Goal: Task Accomplishment & Management: Complete application form

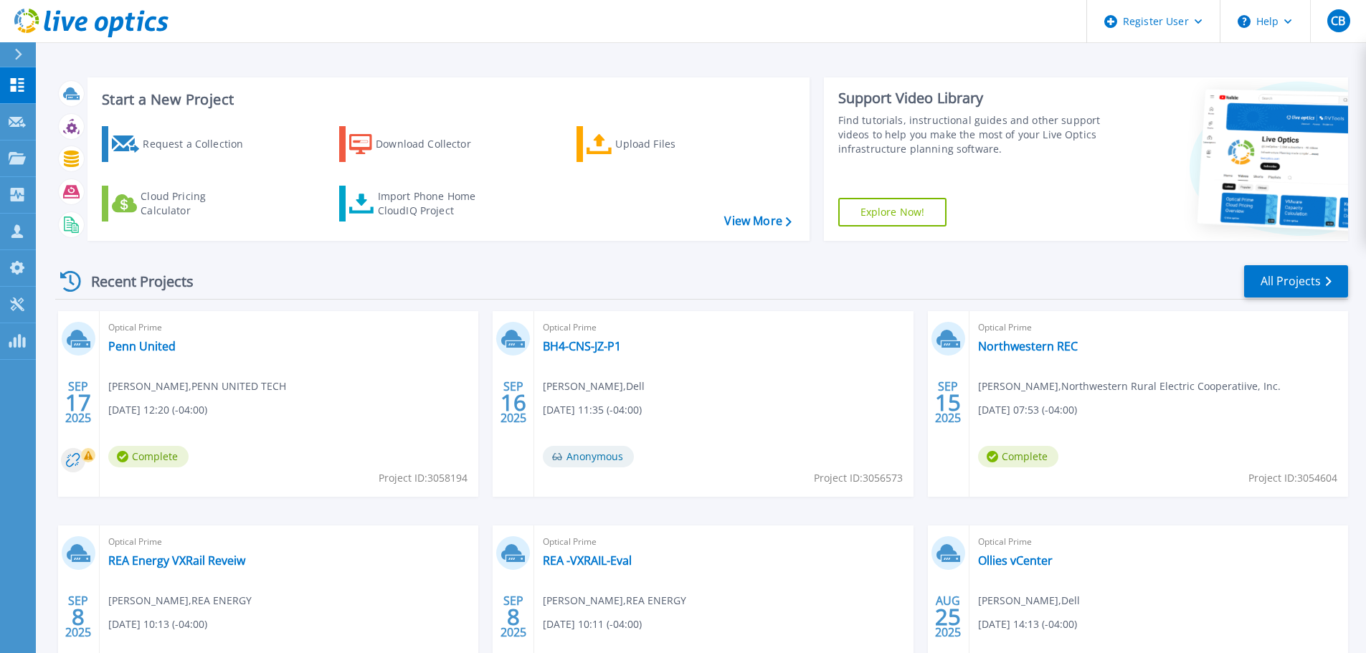
click at [21, 54] on icon at bounding box center [18, 54] width 7 height 11
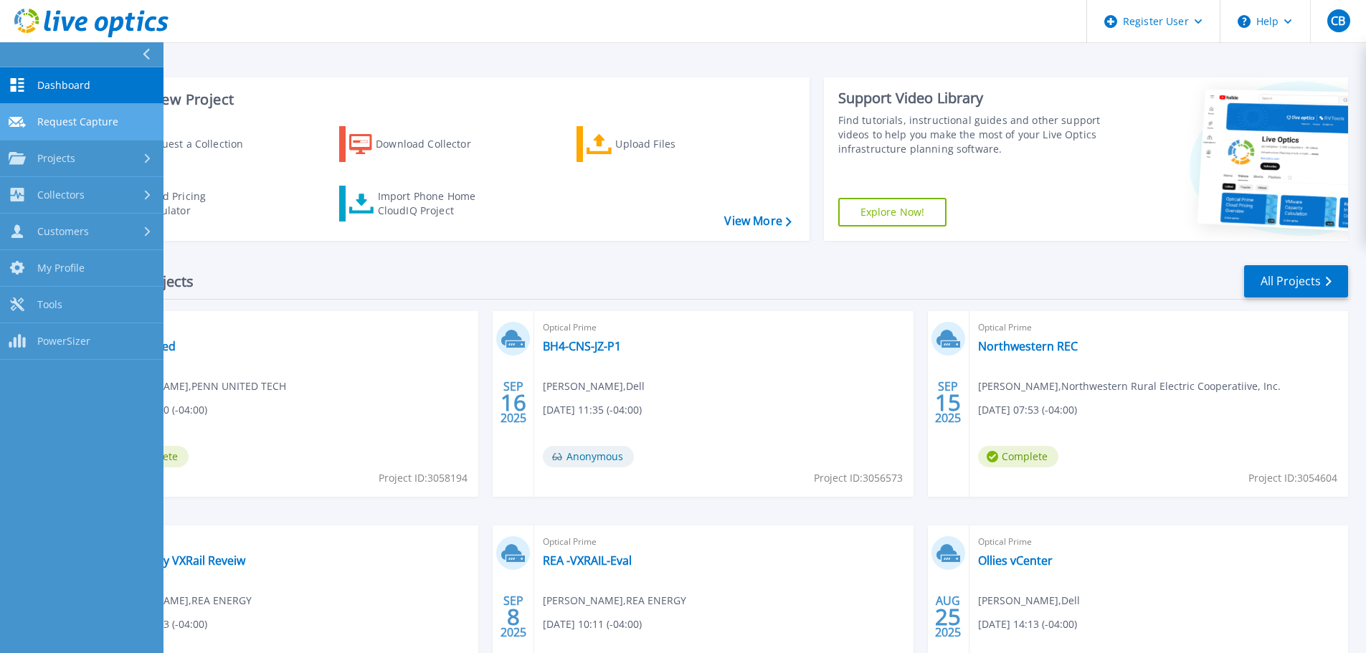
click at [85, 131] on link "Request Capture Request Capture" at bounding box center [81, 122] width 163 height 37
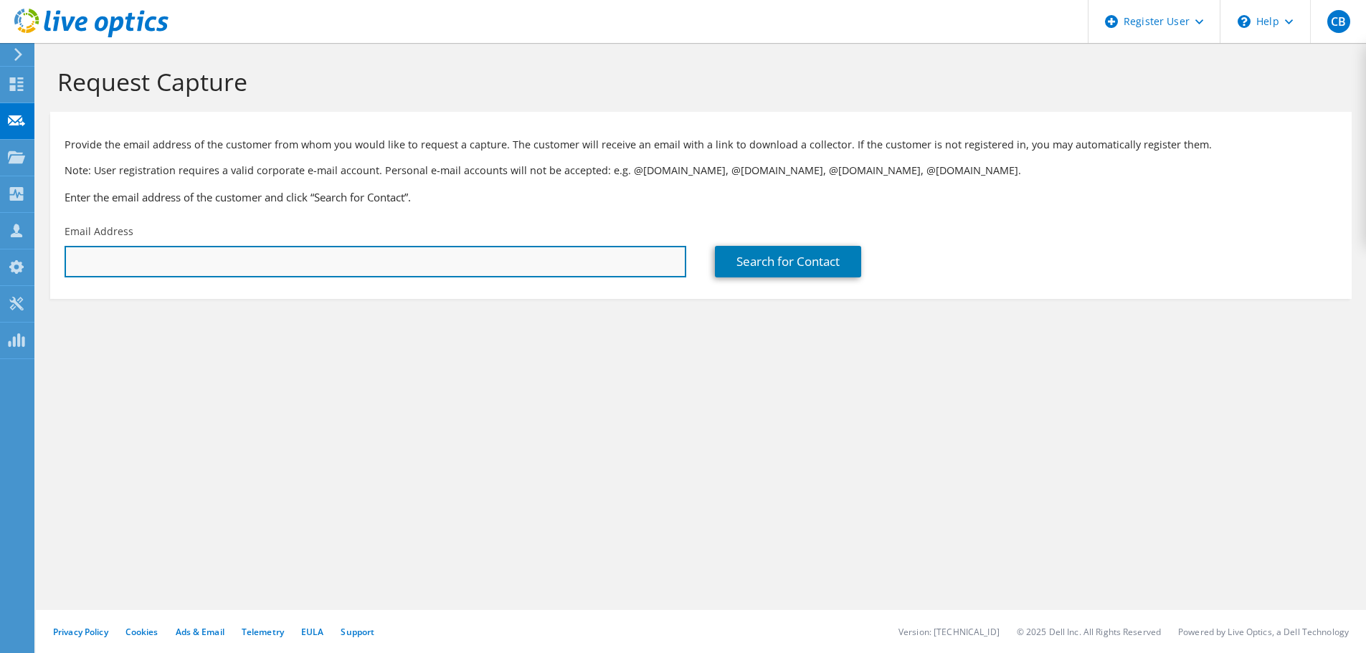
click at [553, 273] on input "text" at bounding box center [376, 262] width 622 height 32
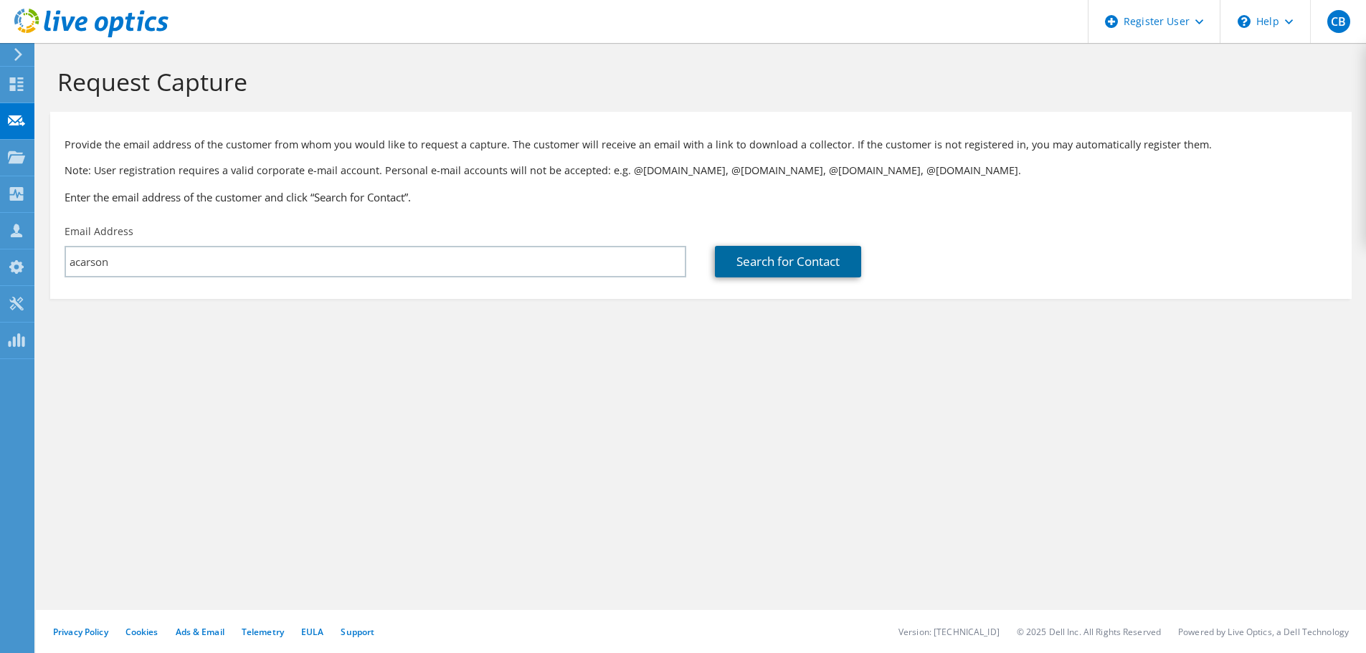
click at [721, 251] on link "Search for Contact" at bounding box center [788, 262] width 146 height 32
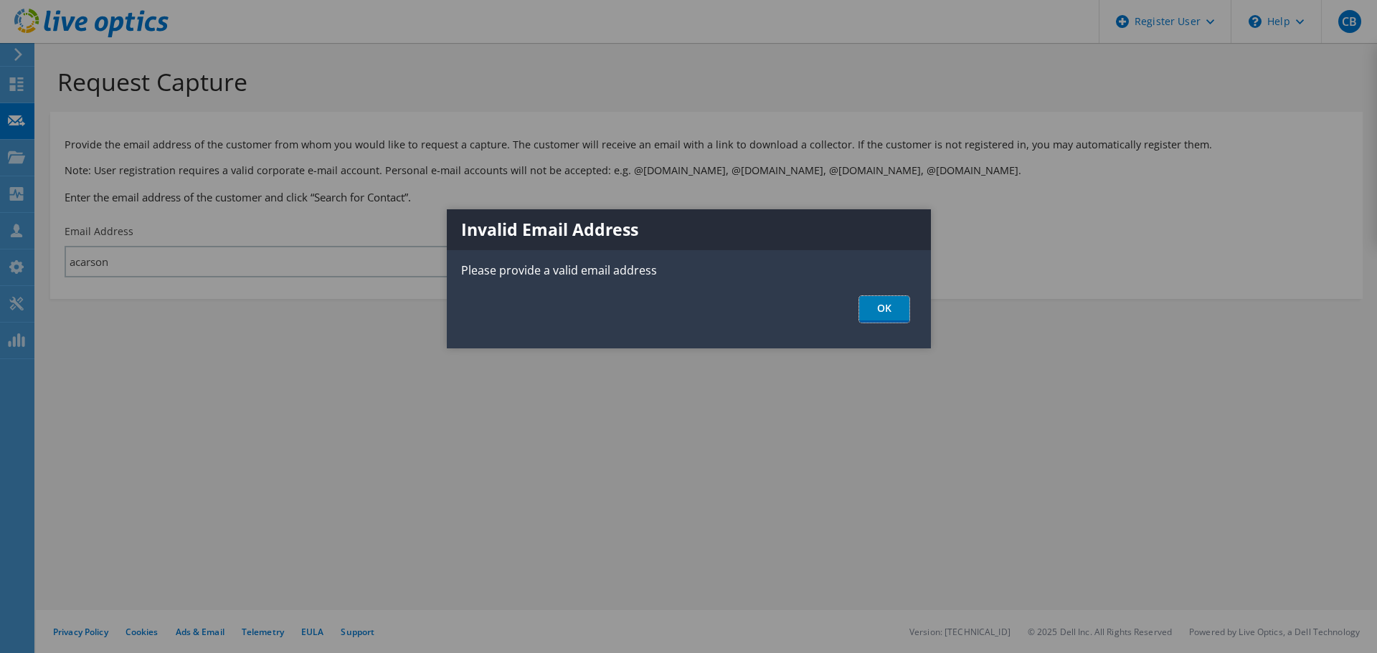
click at [904, 303] on link "OK" at bounding box center [884, 309] width 50 height 27
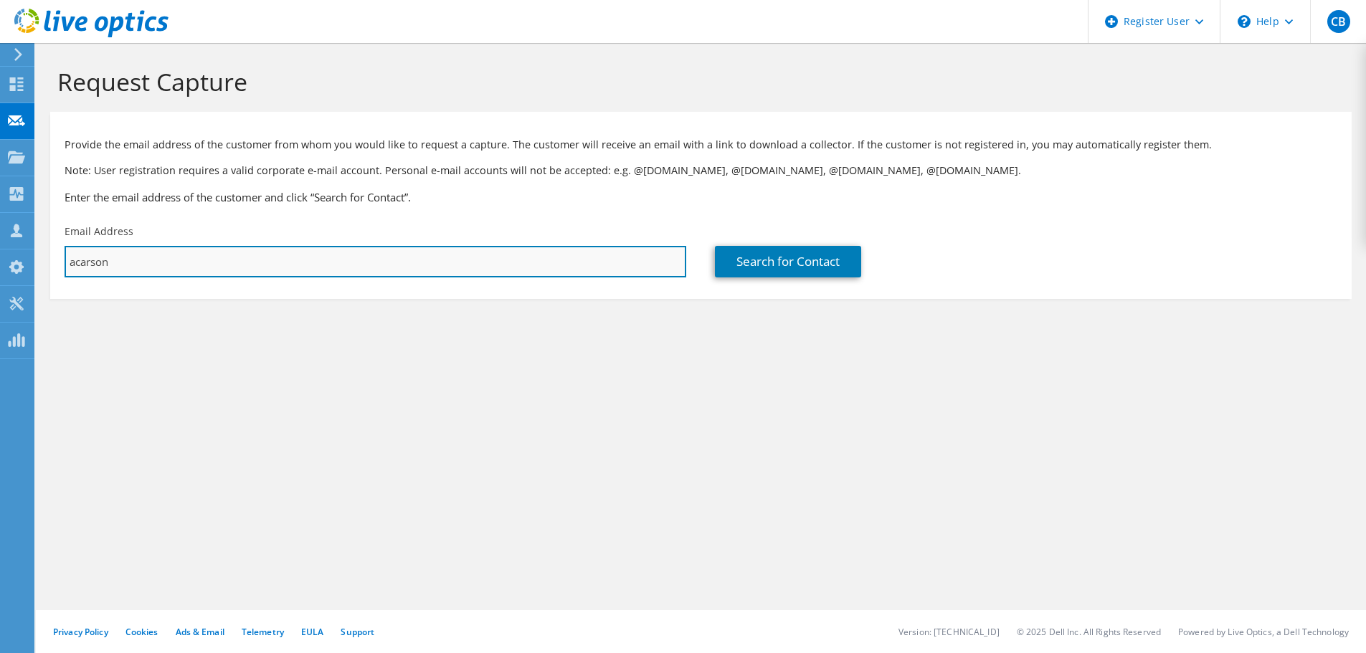
click at [566, 264] on input "acarson" at bounding box center [376, 262] width 622 height 32
paste input "[PERSON_NAME][EMAIL_ADDRESS][DOMAIN_NAME]"
type input "[PERSON_NAME][EMAIL_ADDRESS][DOMAIN_NAME]"
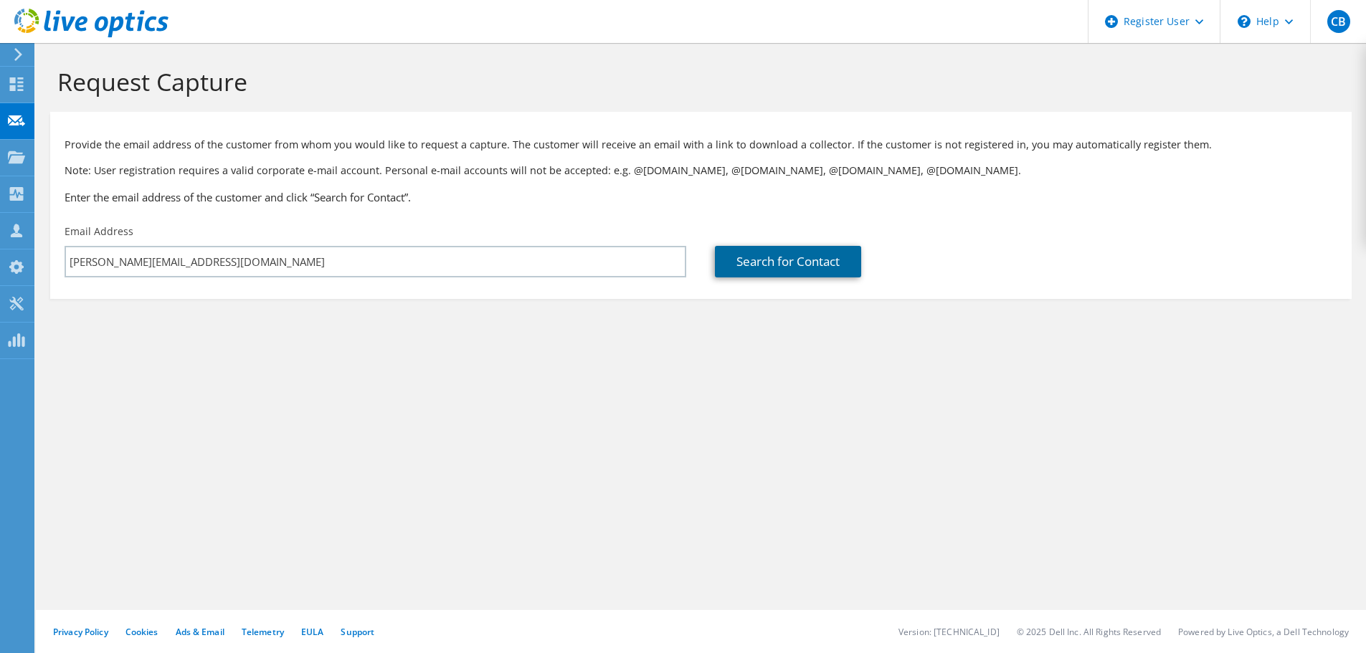
click at [791, 261] on link "Search for Contact" at bounding box center [788, 262] width 146 height 32
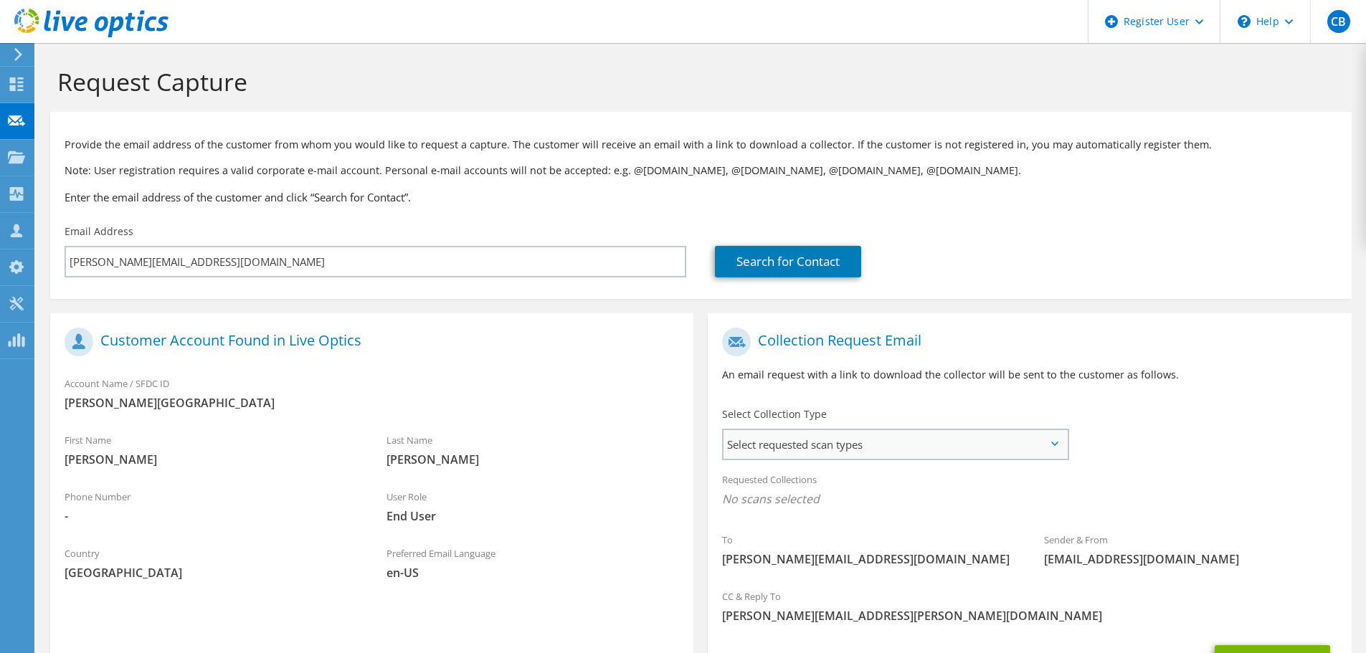
click at [912, 453] on span "Select requested scan types" at bounding box center [895, 444] width 343 height 29
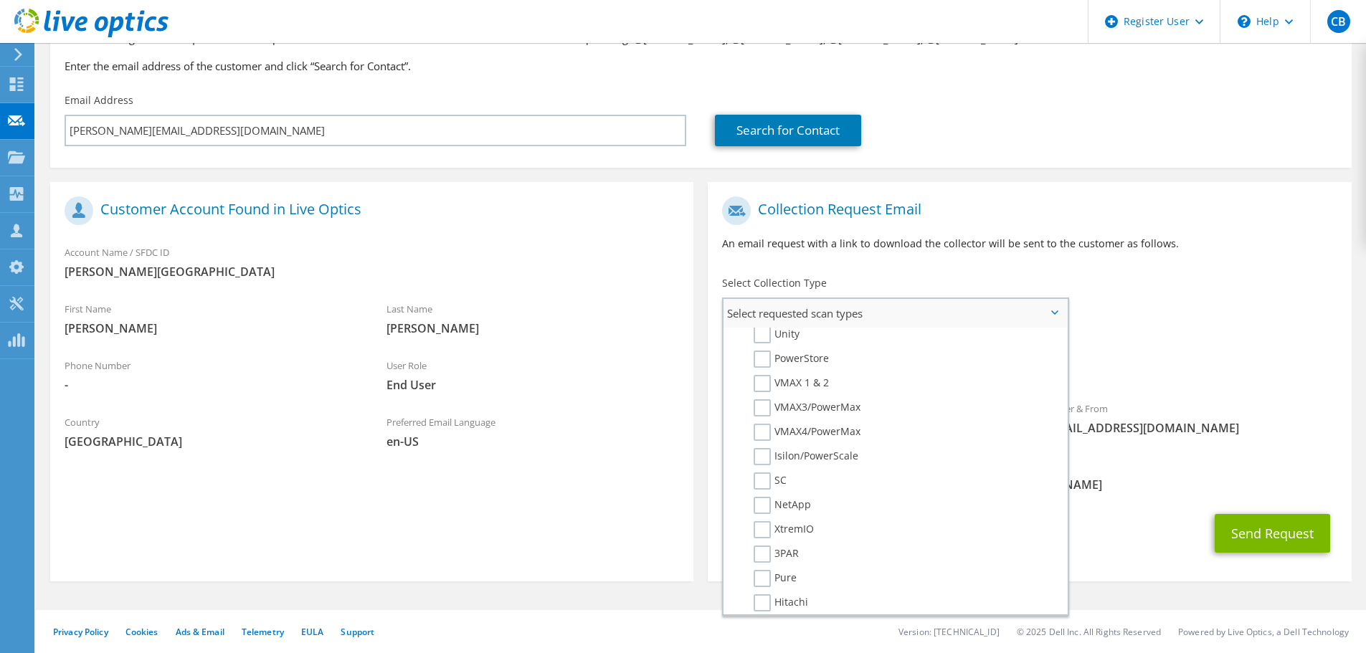
scroll to position [298, 0]
click at [764, 475] on label "SC" at bounding box center [770, 480] width 33 height 17
click at [0, 0] on input "SC" at bounding box center [0, 0] width 0 height 0
click at [1279, 536] on button "Send Request" at bounding box center [1272, 537] width 115 height 39
